Goal: Use online tool/utility: Utilize a website feature to perform a specific function

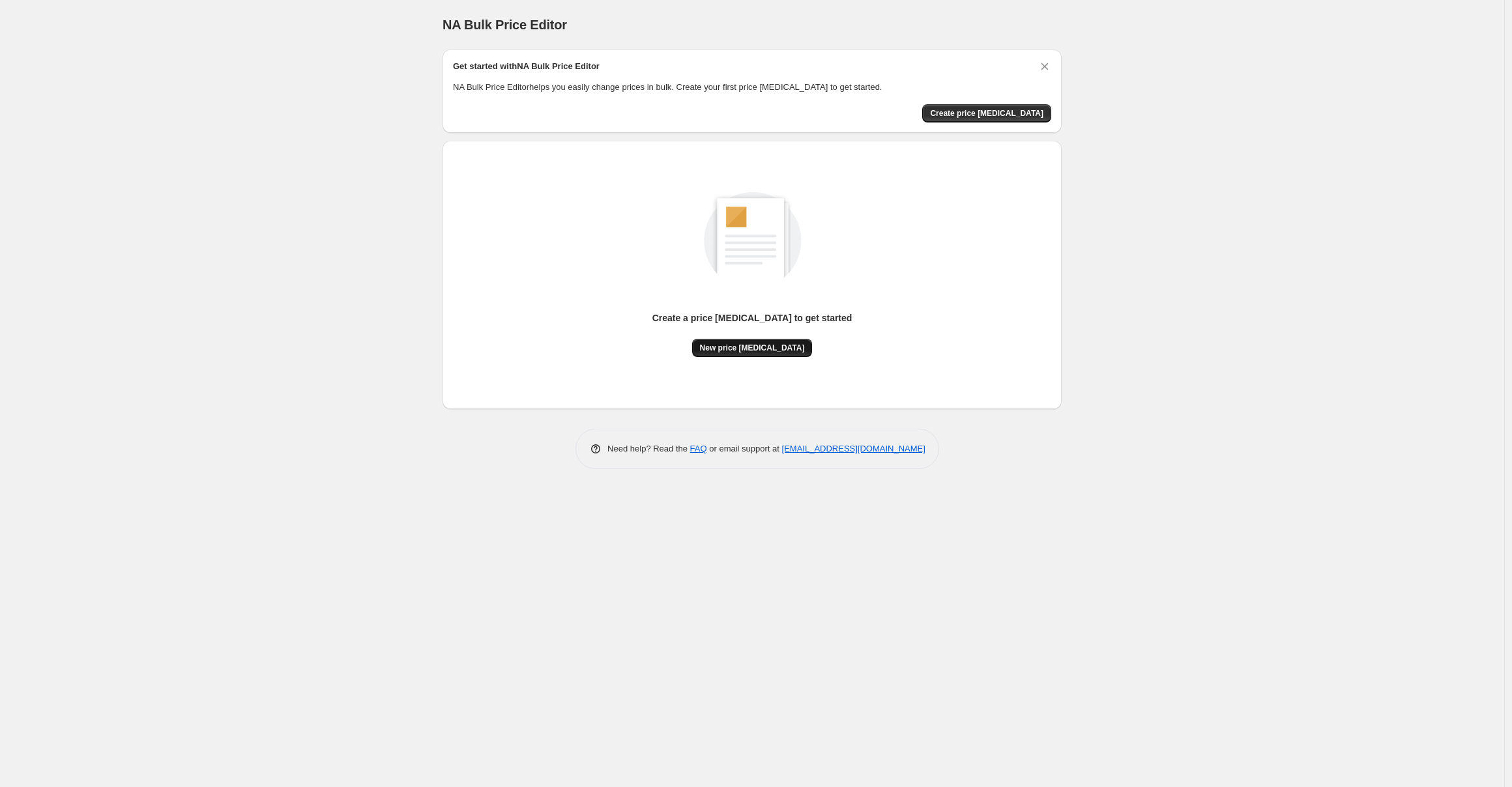
click at [741, 343] on span "New price [MEDICAL_DATA]" at bounding box center [752, 348] width 105 height 10
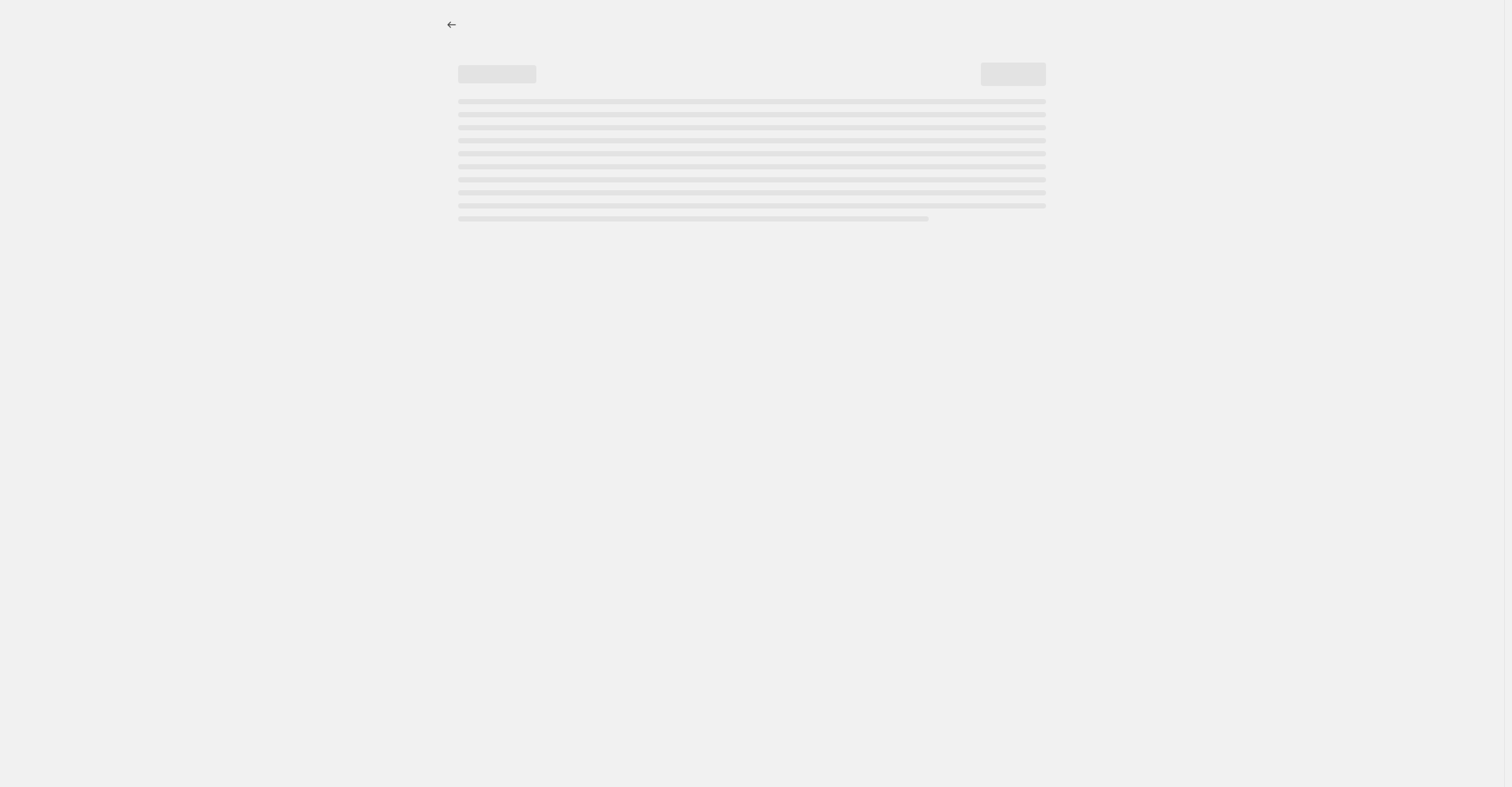
select select "percentage"
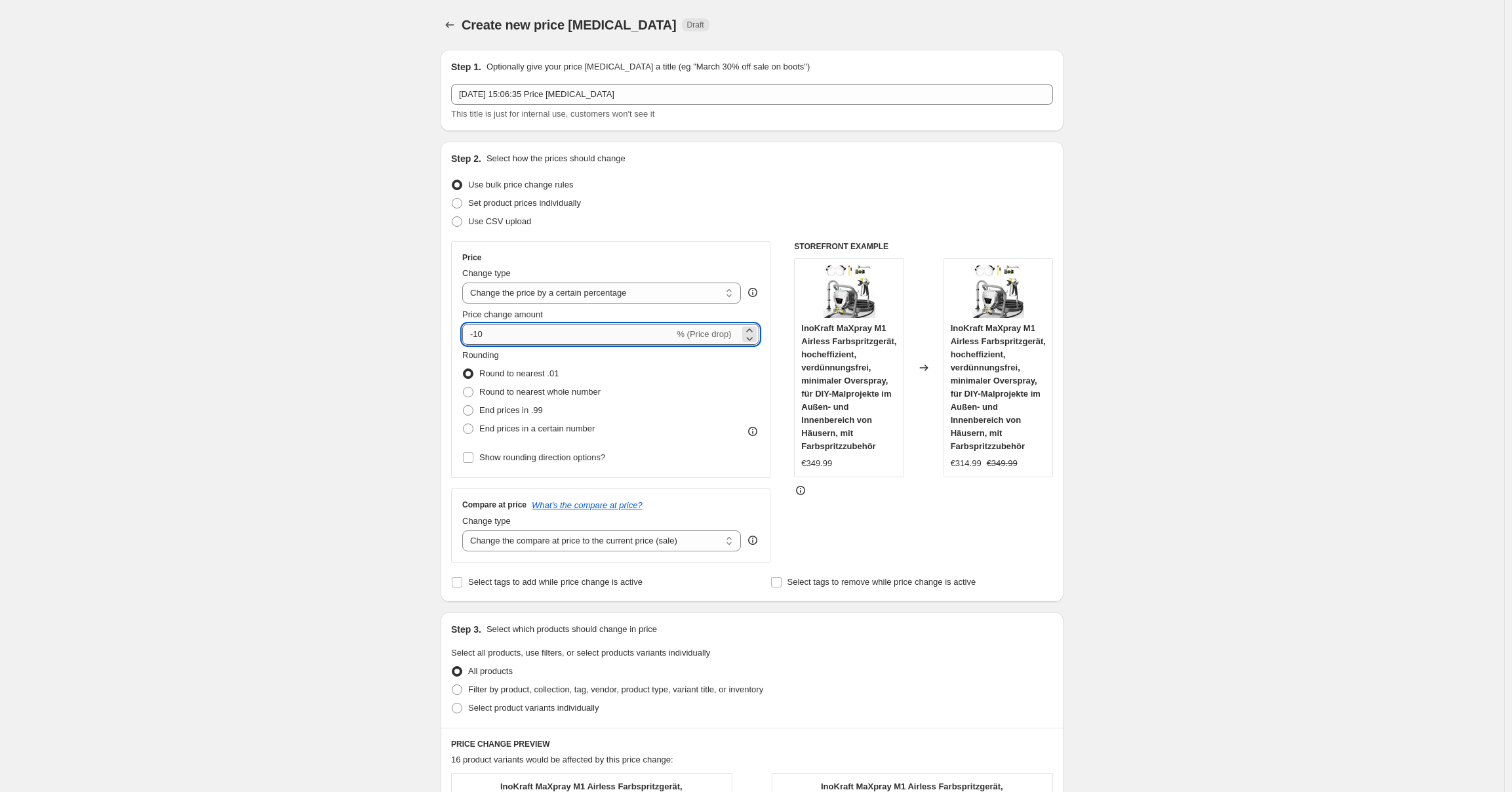
click at [590, 338] on input "-10" at bounding box center [568, 334] width 212 height 21
type input "-1"
type input "-25"
click at [960, 174] on div "Step 2. Select how the prices should change Use bulk price change rules Set pro…" at bounding box center [752, 371] width 602 height 439
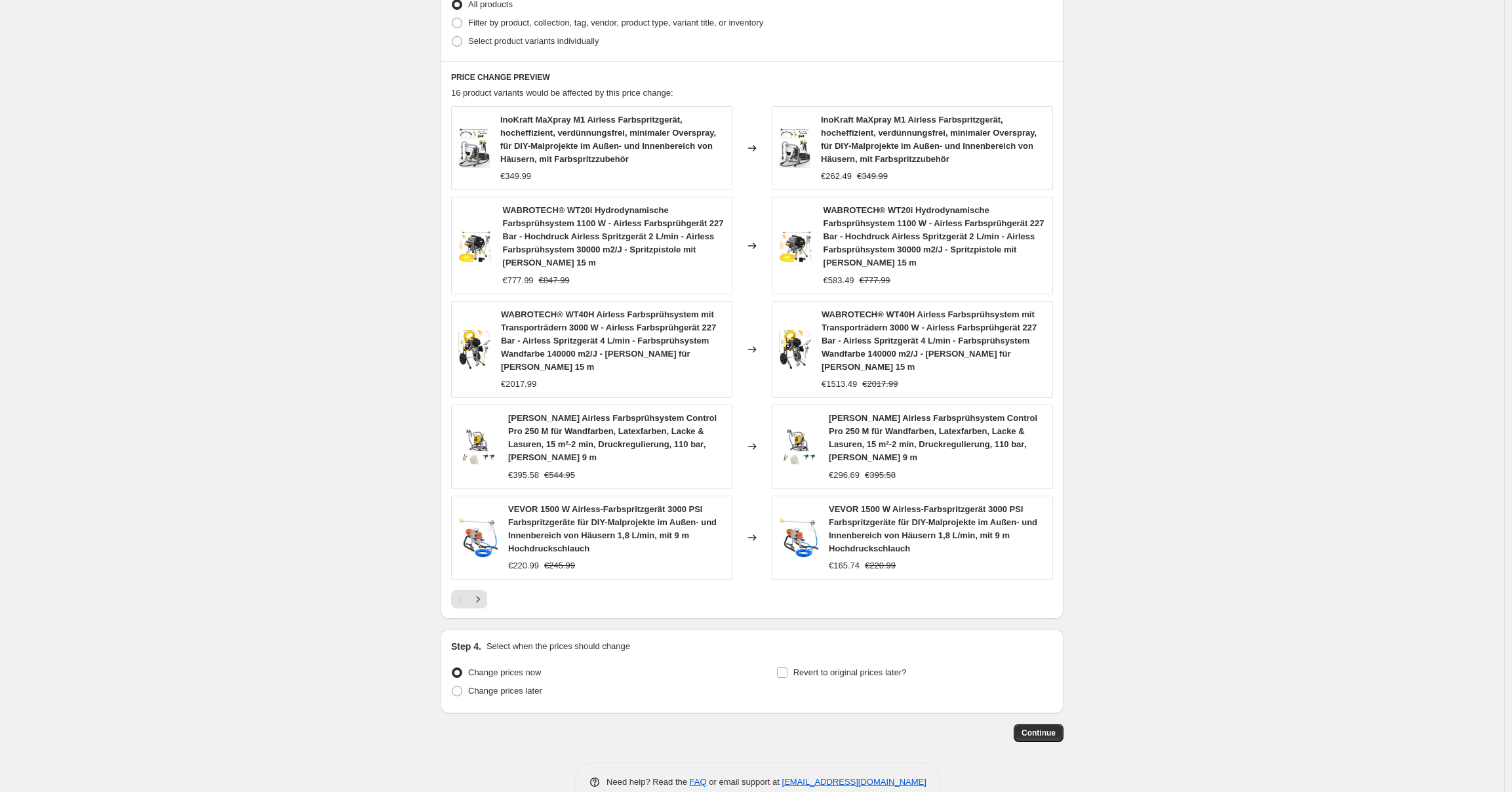
scroll to position [674, 0]
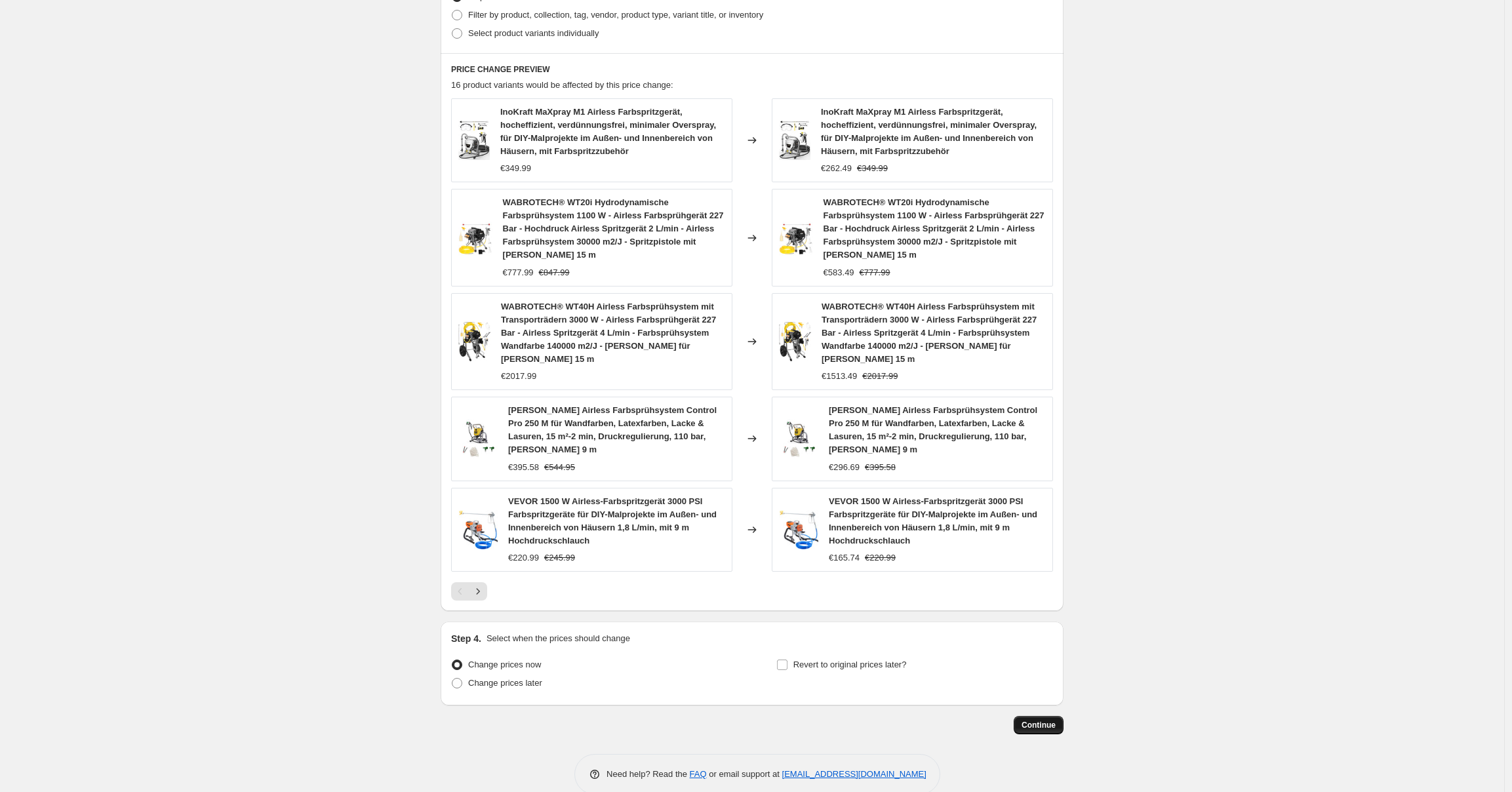
click at [1040, 647] on button "Continue" at bounding box center [1039, 725] width 50 height 18
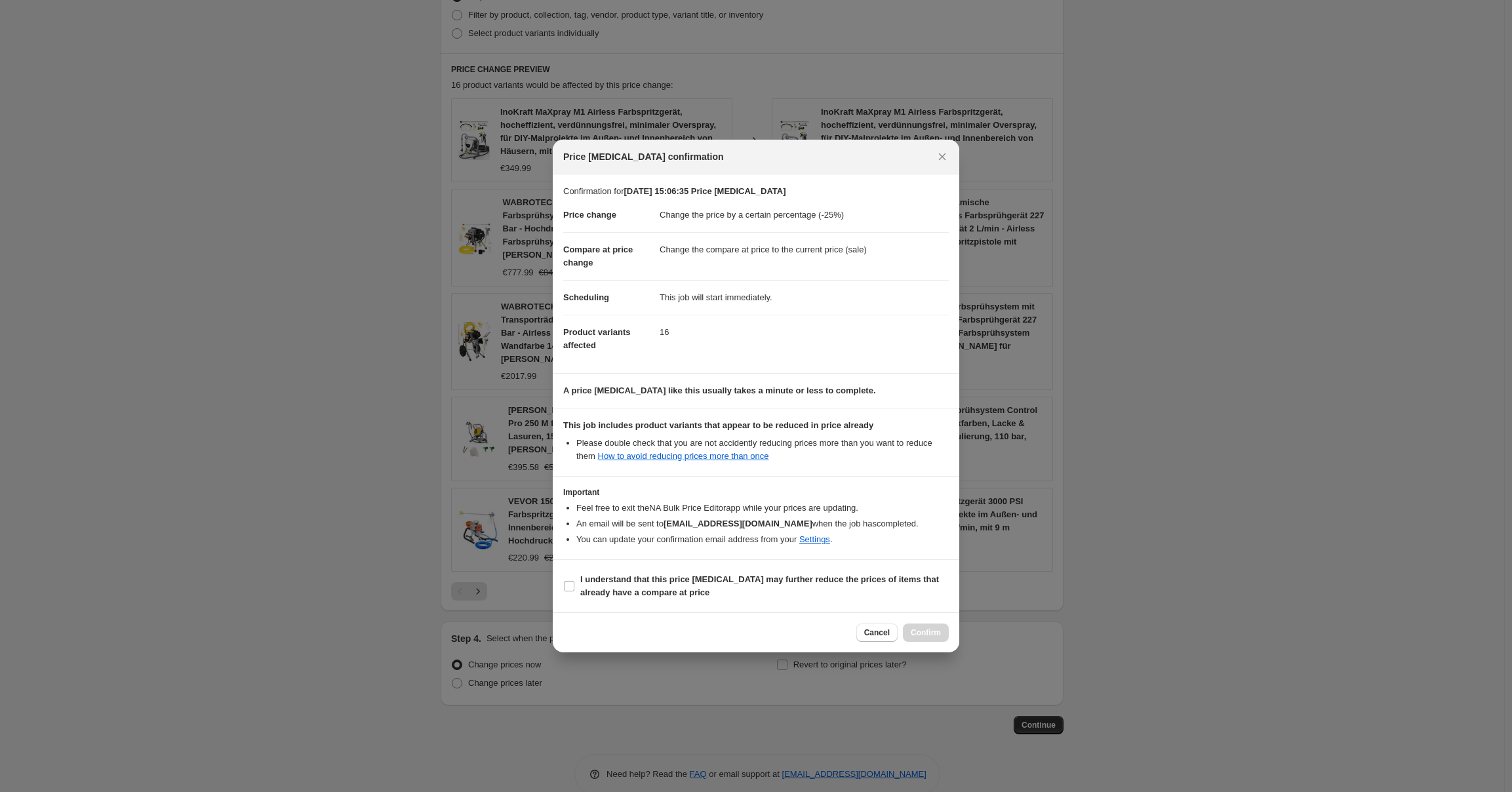
click at [837, 606] on section "I understand that this price [MEDICAL_DATA] may further reduce the prices of it…" at bounding box center [755, 586] width 406 height 52
click at [788, 573] on span "I understand that this price [MEDICAL_DATA] may further reduce the prices of it…" at bounding box center [765, 586] width 369 height 27
click at [575, 581] on input "I understand that this price [MEDICAL_DATA] may further reduce the prices of it…" at bounding box center [569, 586] width 10 height 10
checkbox input "true"
click at [924, 637] on span "Confirm" at bounding box center [925, 633] width 30 height 10
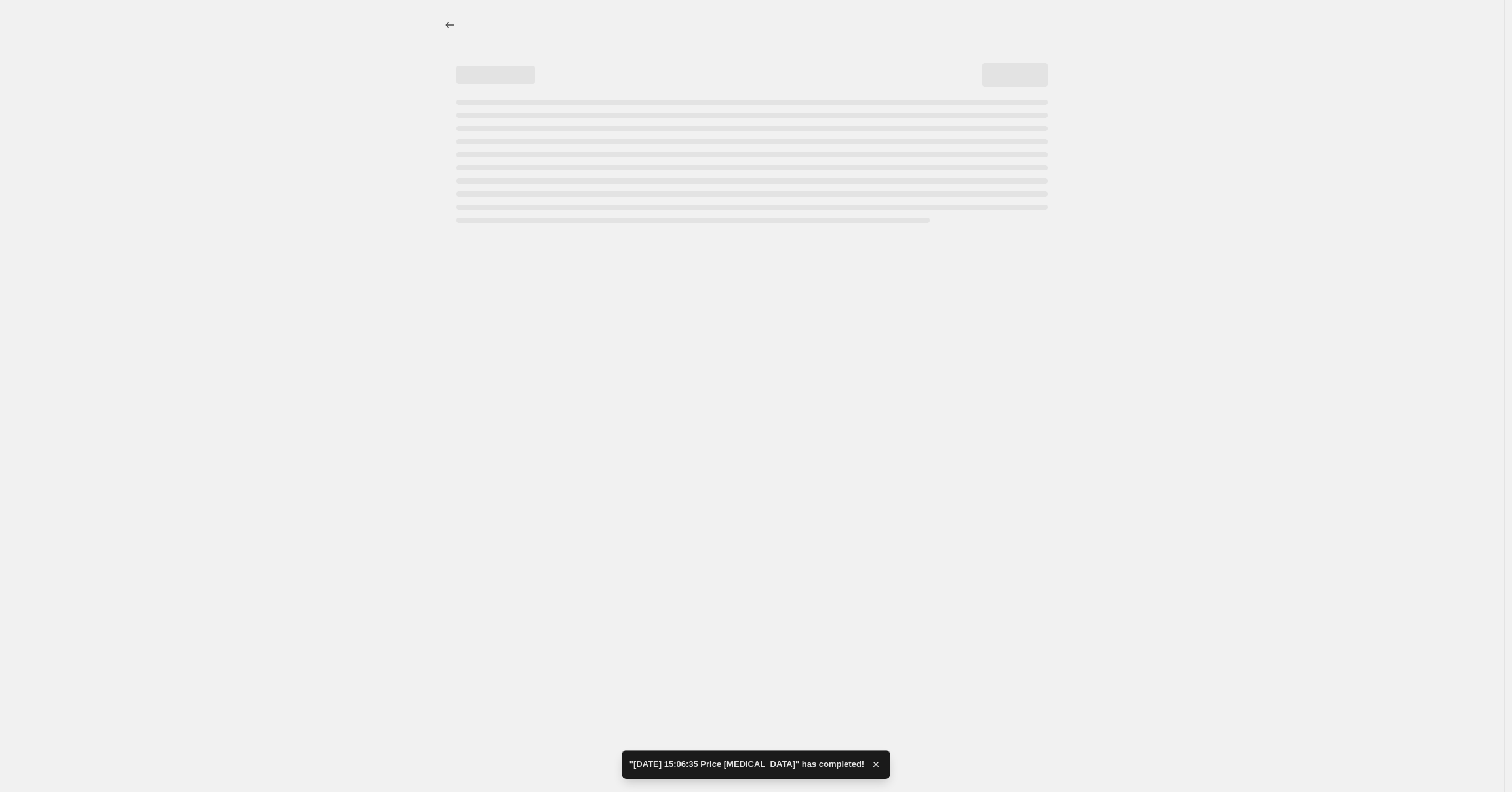
select select "percentage"
